Goal: Transaction & Acquisition: Purchase product/service

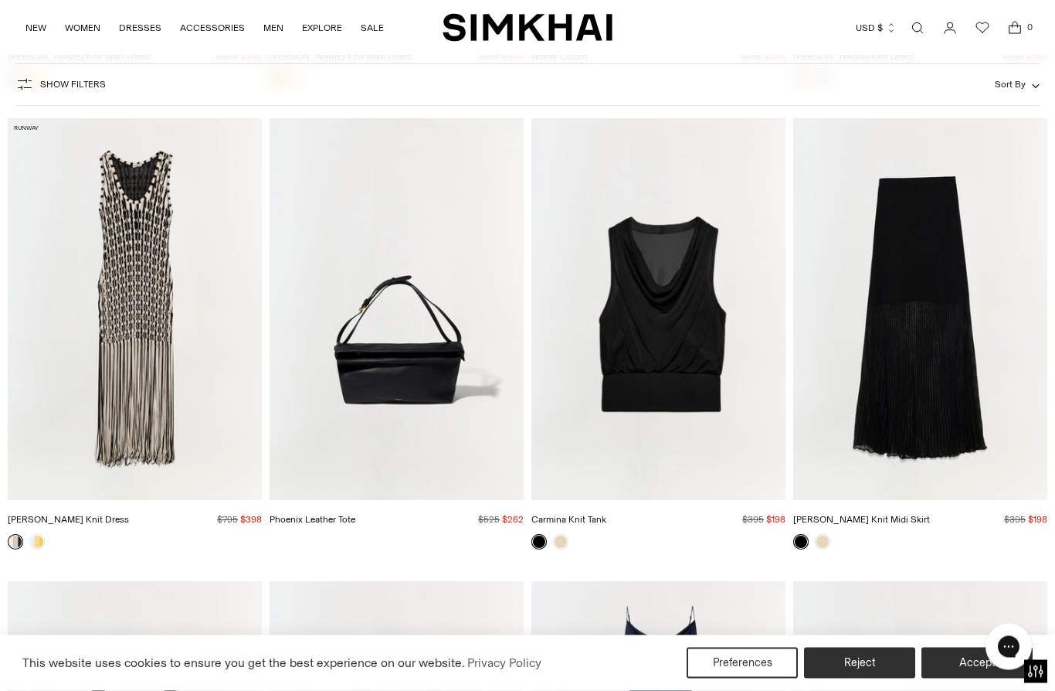
scroll to position [5152, 0]
click at [101, 399] on img "Sonia Fringe Knit Dress" at bounding box center [135, 309] width 254 height 382
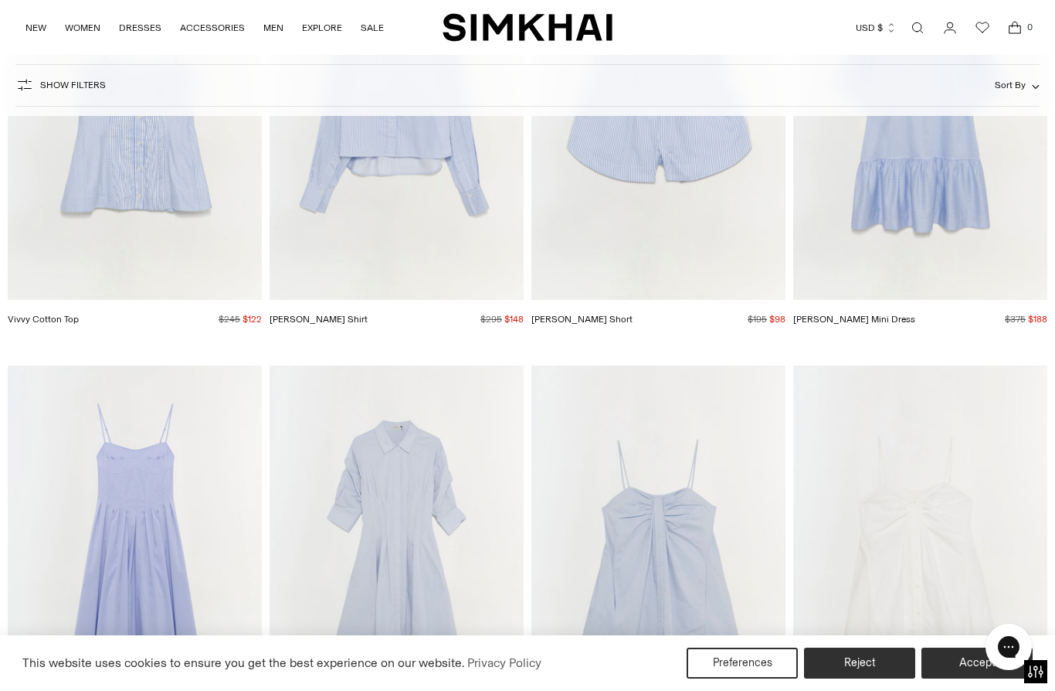
scroll to position [8536, 0]
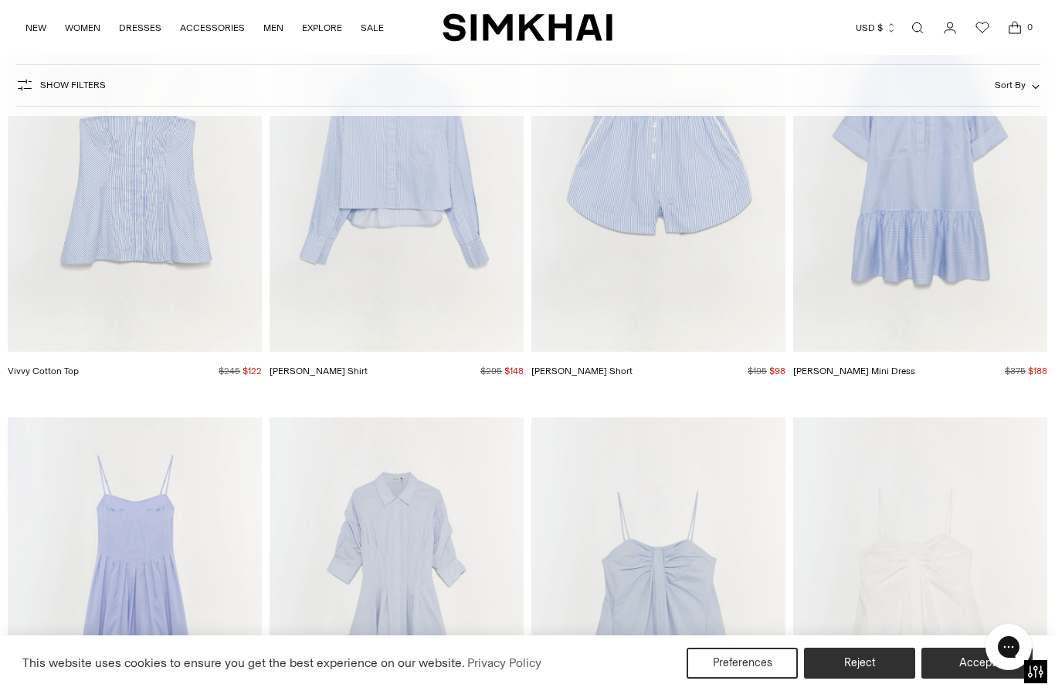
click at [936, 264] on img "Cris Cotton Mini Dress" at bounding box center [920, 162] width 254 height 382
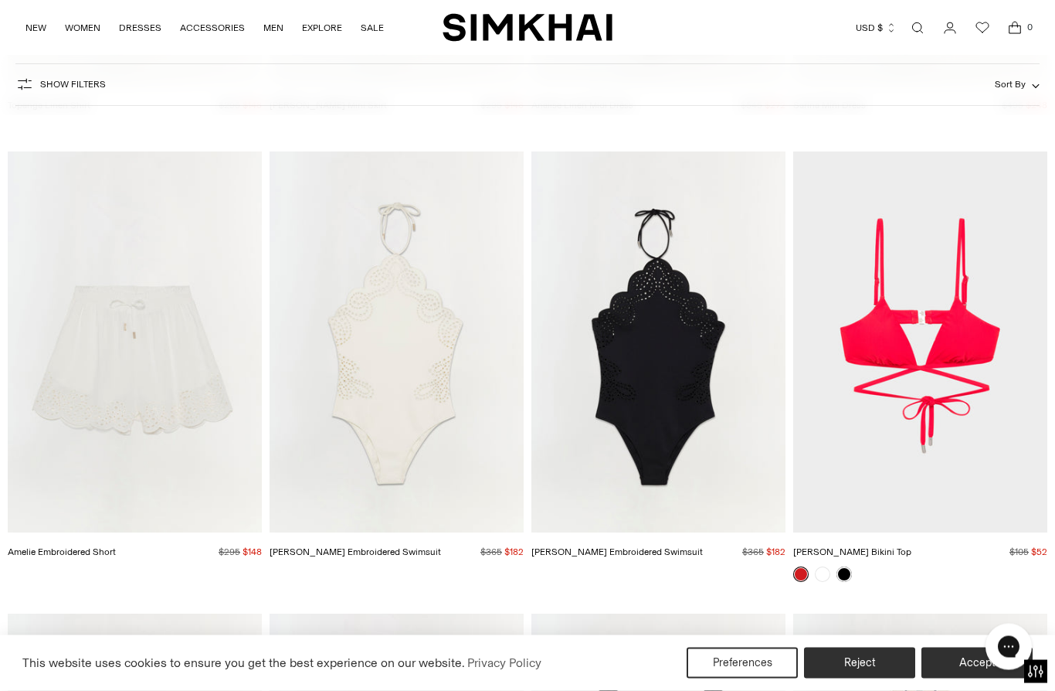
scroll to position [11992, 0]
click at [673, 450] on img "Nicolette Halter Embroidered Swimsuit" at bounding box center [658, 342] width 254 height 382
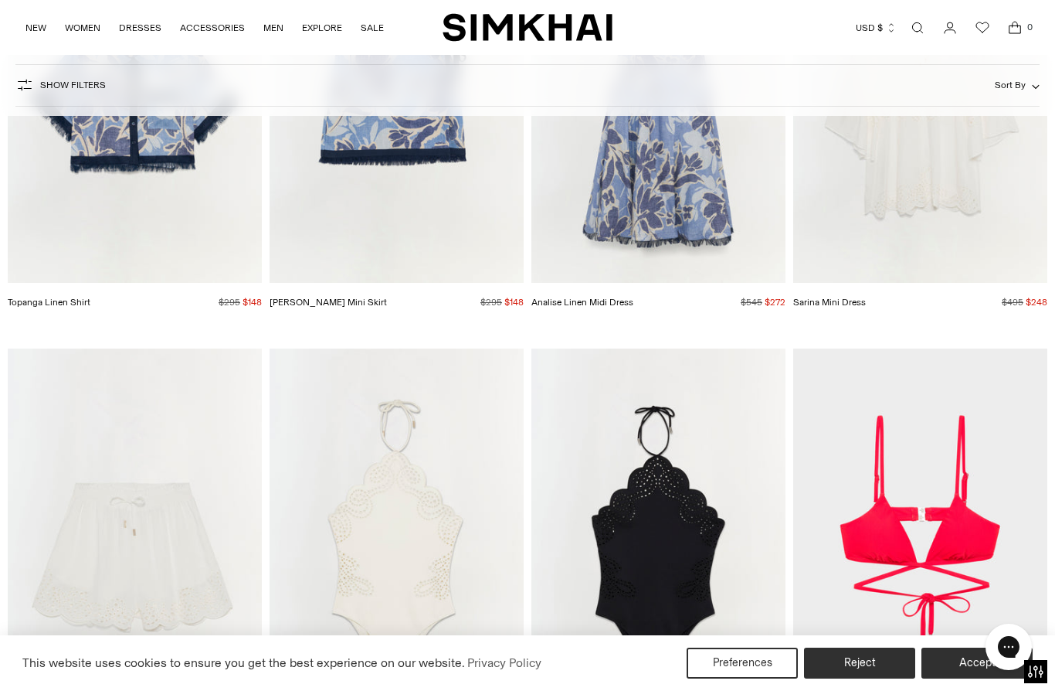
scroll to position [11772, 0]
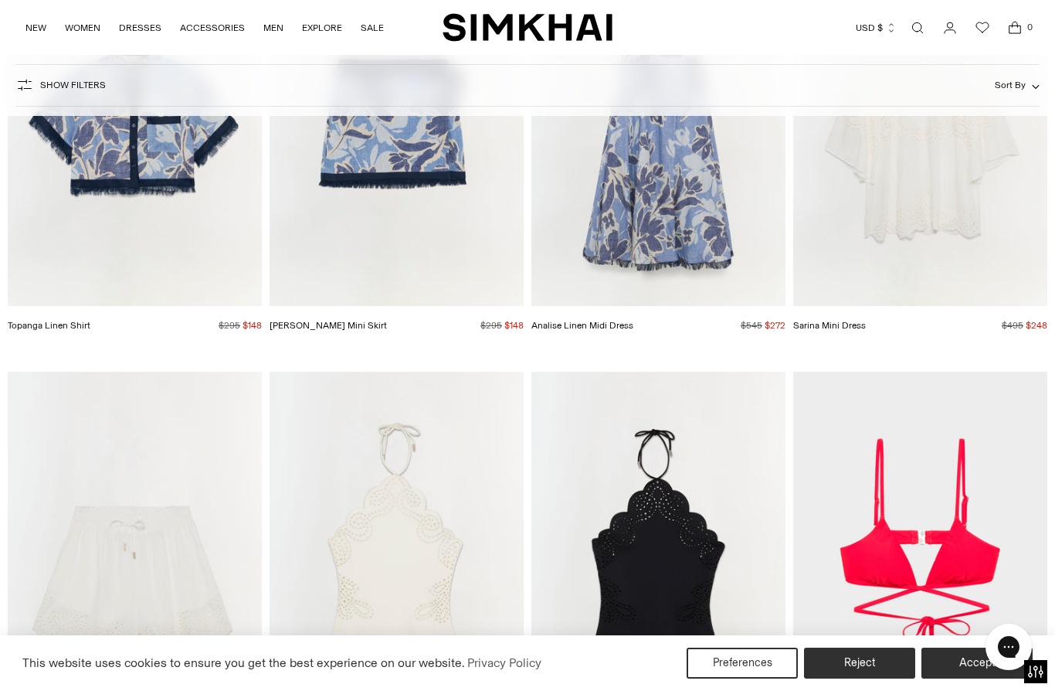
click at [375, 547] on img "Nicolette Halter Embroidered Swimsuit" at bounding box center [397, 563] width 254 height 382
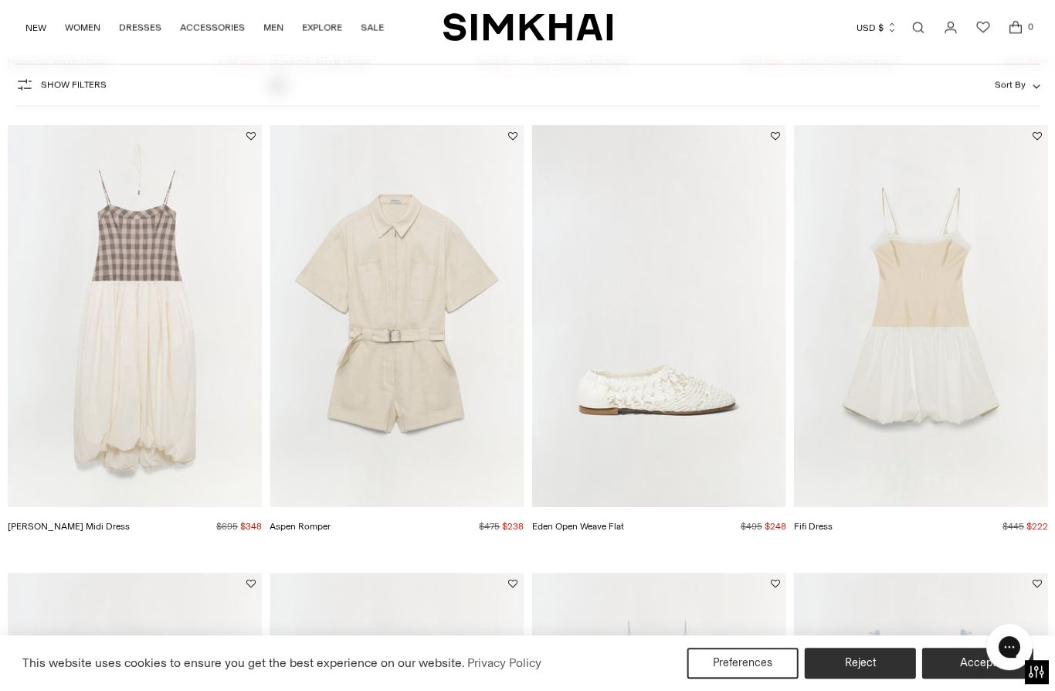
scroll to position [552, 0]
